Goal: Task Accomplishment & Management: Manage account settings

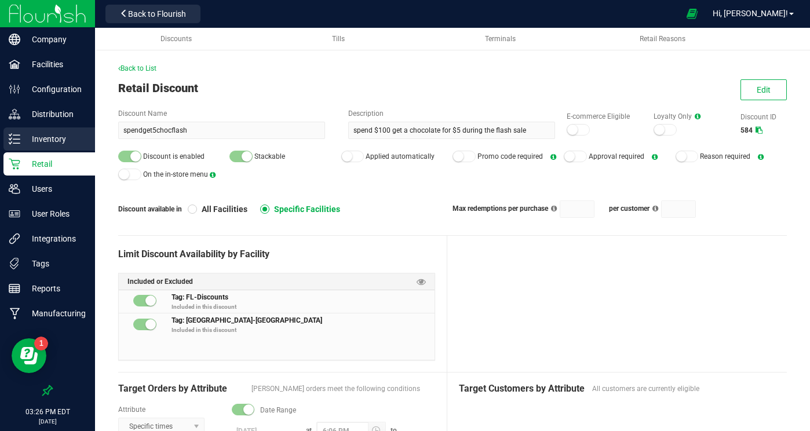
click at [44, 139] on p "Inventory" at bounding box center [55, 139] width 70 height 14
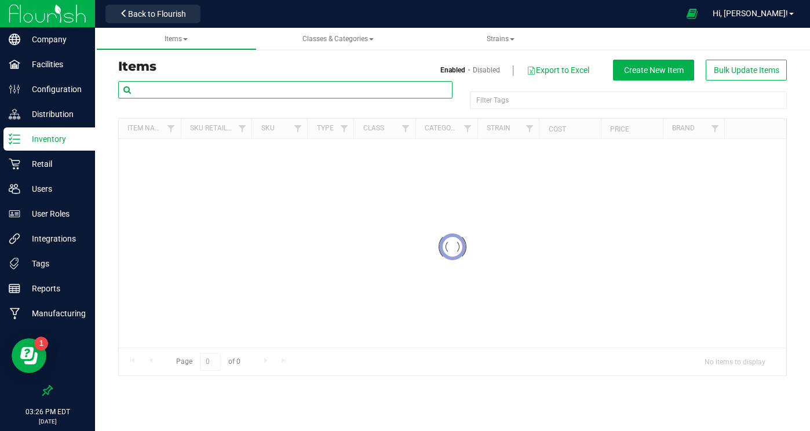
click at [231, 86] on input "text" at bounding box center [285, 89] width 334 height 17
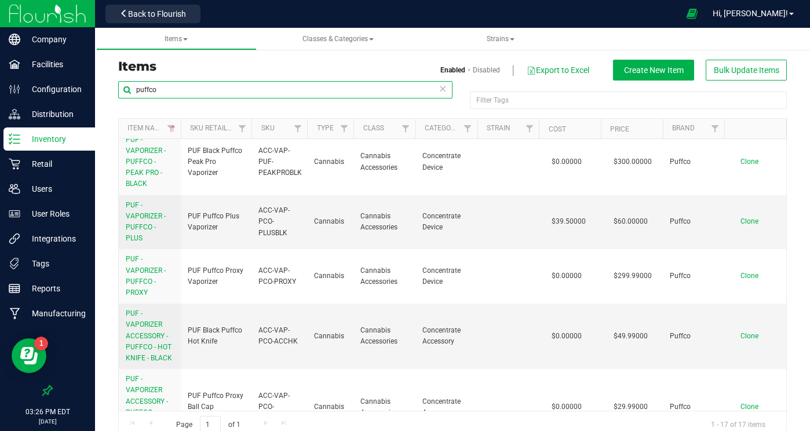
scroll to position [531, 0]
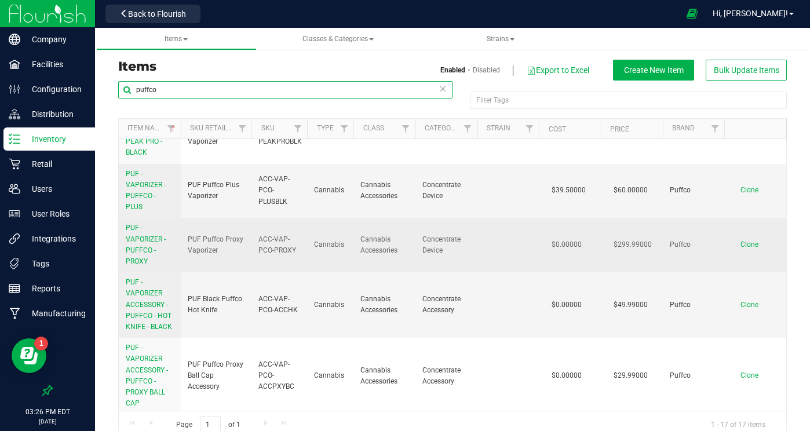
type input "puffco"
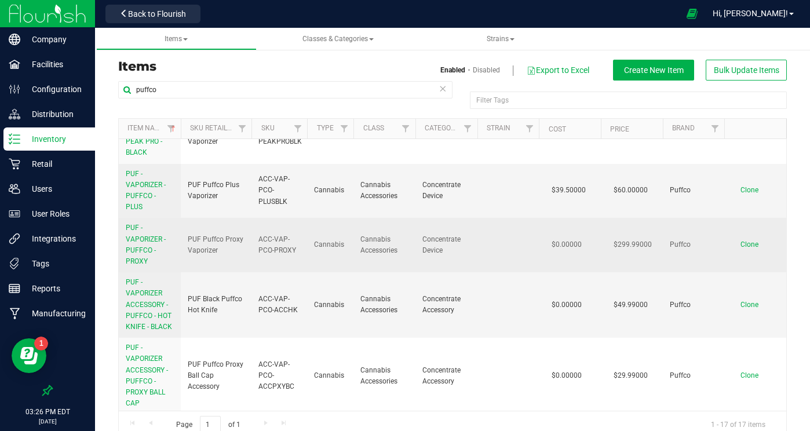
click at [143, 239] on span "PUF - VAPORIZER - PUFFCO - PROXY" at bounding box center [146, 245] width 40 height 42
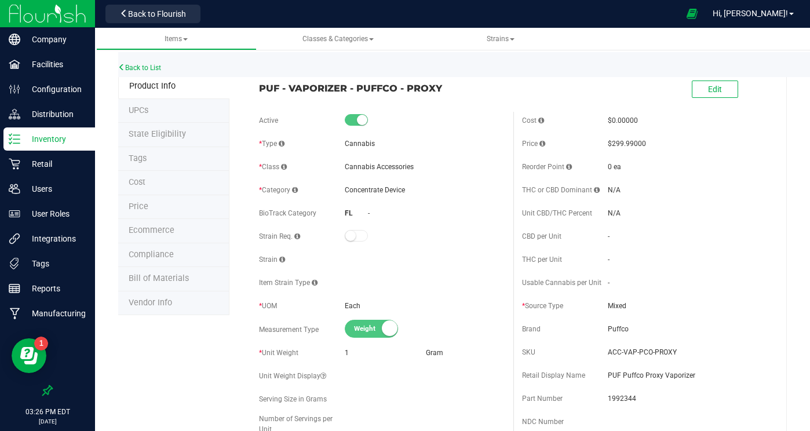
click at [154, 154] on li "Tags" at bounding box center [173, 159] width 111 height 24
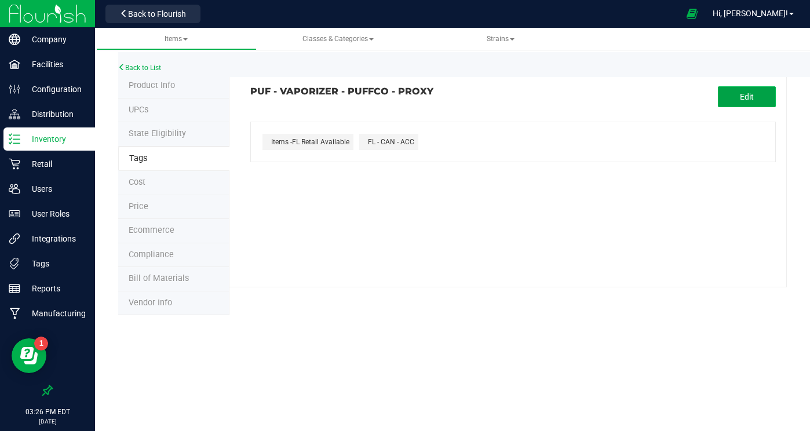
click at [744, 93] on span "Edit" at bounding box center [747, 96] width 14 height 9
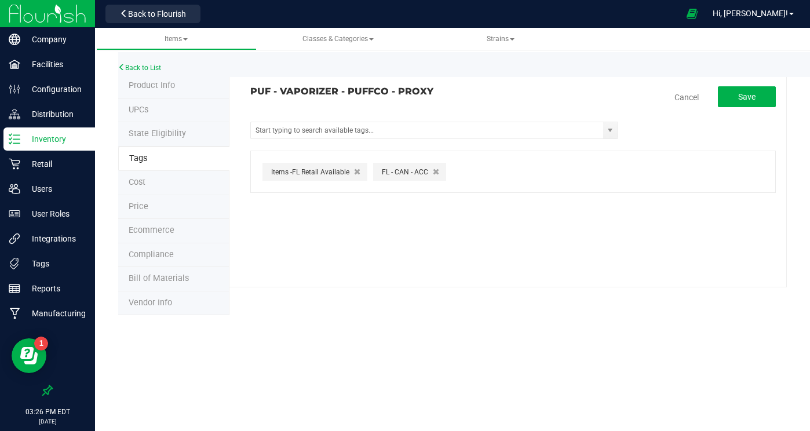
drag, startPoint x: 436, startPoint y: 168, endPoint x: 444, endPoint y: 166, distance: 8.4
click at [436, 168] on icon "button" at bounding box center [436, 171] width 6 height 8
click at [759, 93] on button "Save" at bounding box center [747, 96] width 58 height 21
